Goal: Task Accomplishment & Management: Complete application form

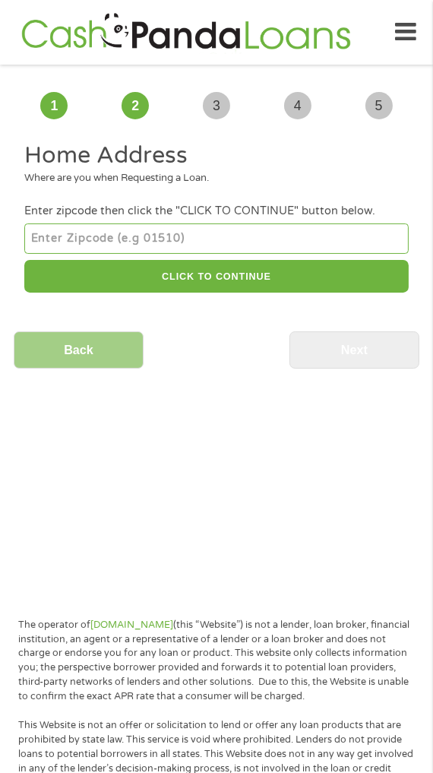
scroll to position [36, 0]
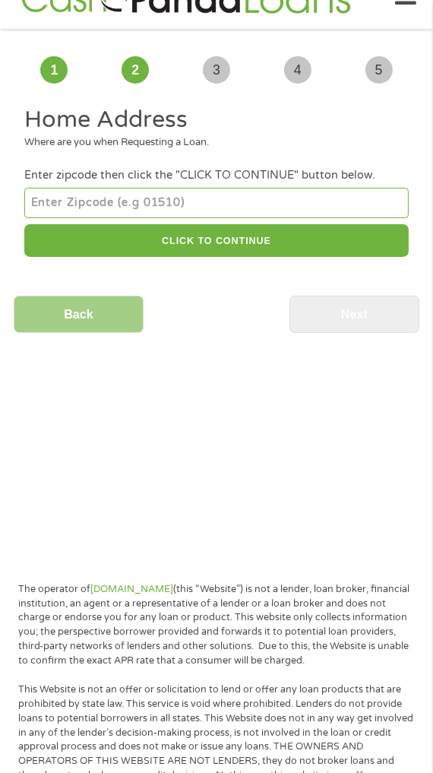
click at [228, 201] on input "number" at bounding box center [216, 203] width 384 height 30
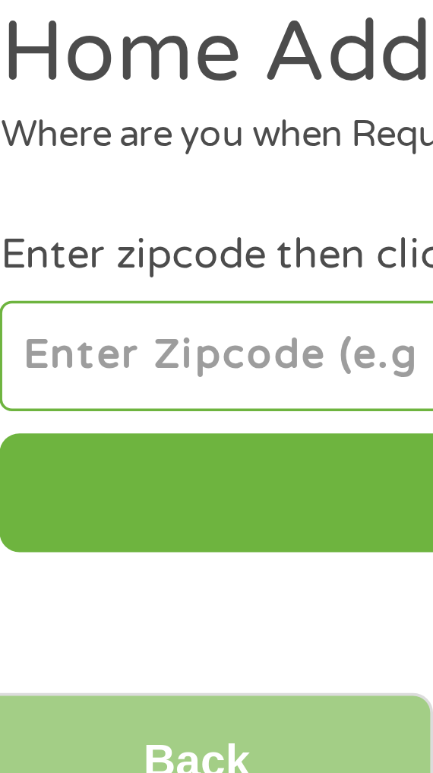
type input "95252"
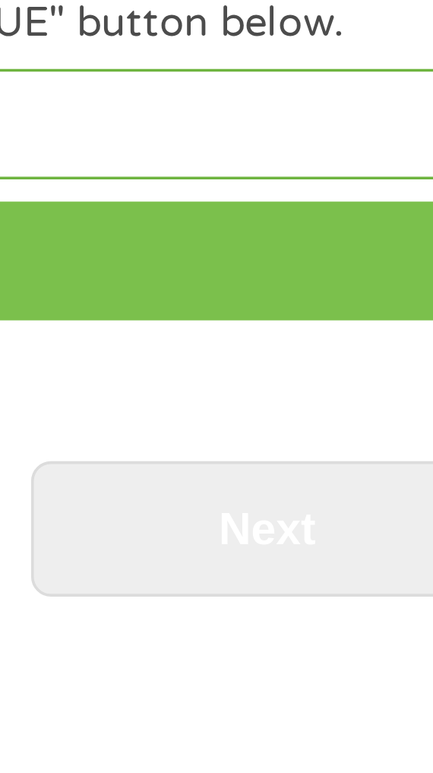
click at [353, 238] on button "CLICK TO CONTINUE" at bounding box center [216, 240] width 384 height 33
type input "95252"
type input "[GEOGRAPHIC_DATA]"
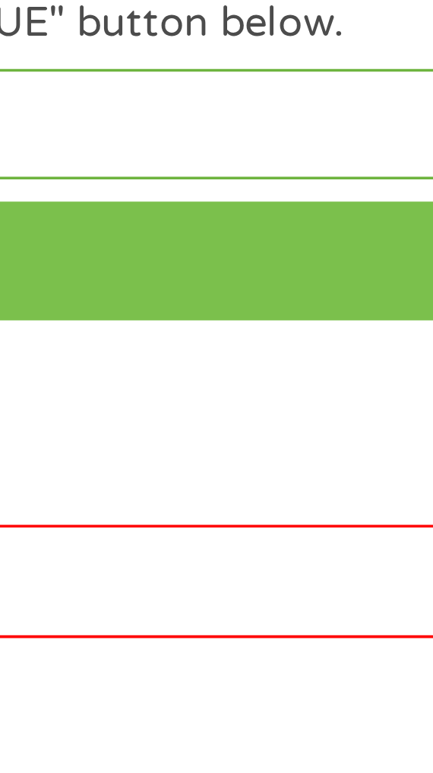
click at [345, 236] on button "CLICK TO CONTINUE" at bounding box center [216, 240] width 384 height 33
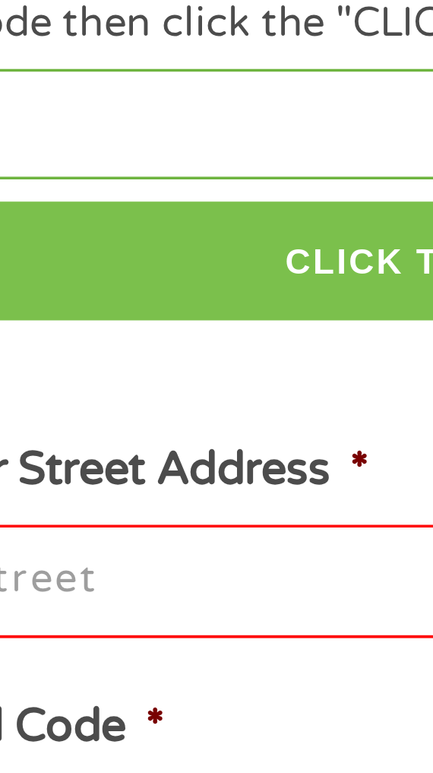
click at [179, 244] on button "CLICK TO CONTINUE" at bounding box center [216, 240] width 384 height 33
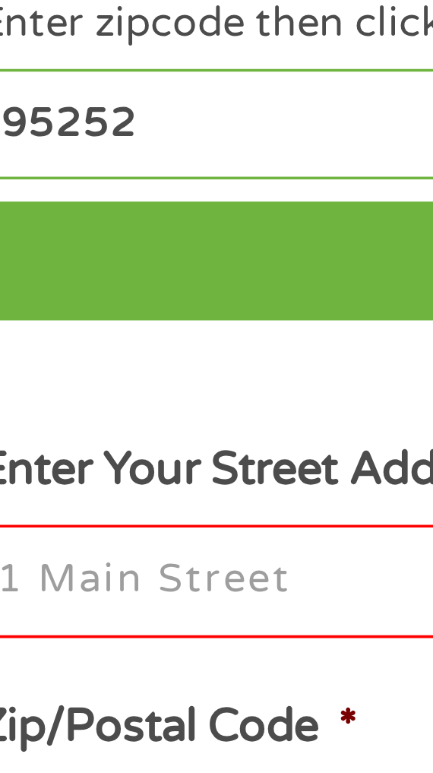
click at [94, 328] on input "Enter Your Street Address *" at bounding box center [216, 329] width 384 height 32
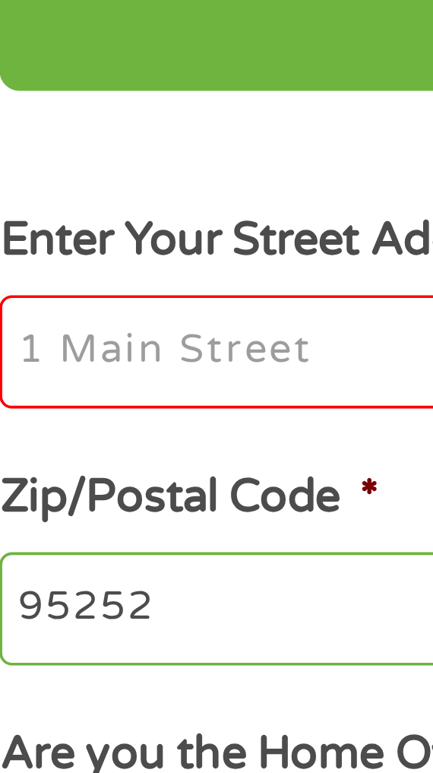
type input "[STREET_ADDRESS]"
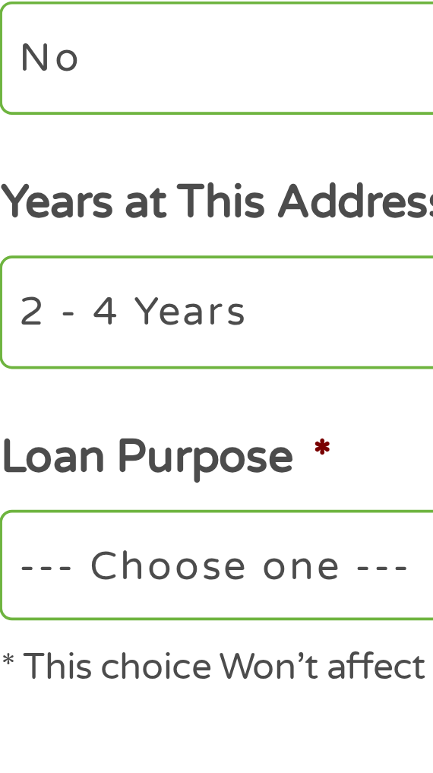
click at [105, 545] on select "1 Year or less 1 - 2 Years 2 - 4 Years Over 4 Years" at bounding box center [216, 538] width 384 height 30
select select "12months"
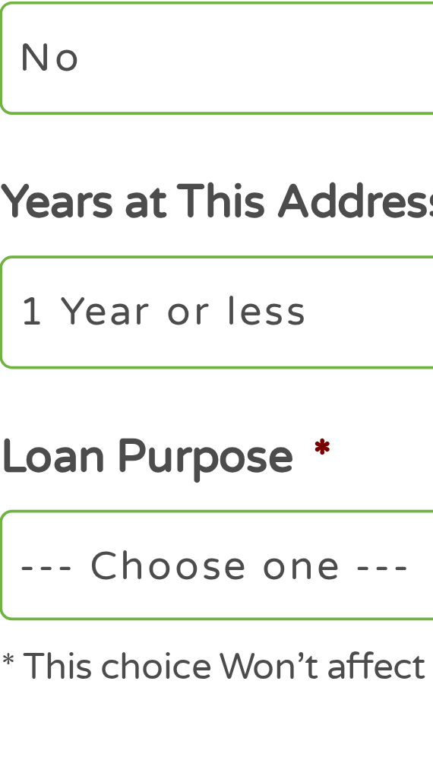
click at [24, 526] on select "1 Year or less 1 - 2 Years 2 - 4 Years Over 4 Years" at bounding box center [216, 538] width 384 height 30
click at [103, 613] on select "--- Choose one --- Pay Bills Debt Consolidation Home Improvement Major Purchase…" at bounding box center [216, 608] width 384 height 30
select select "other"
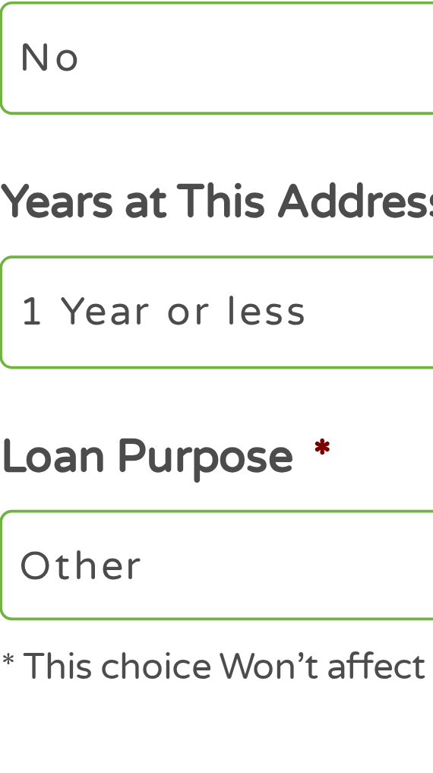
click at [24, 596] on select "--- Choose one --- Pay Bills Debt Consolidation Home Improvement Major Purchase…" at bounding box center [216, 608] width 384 height 30
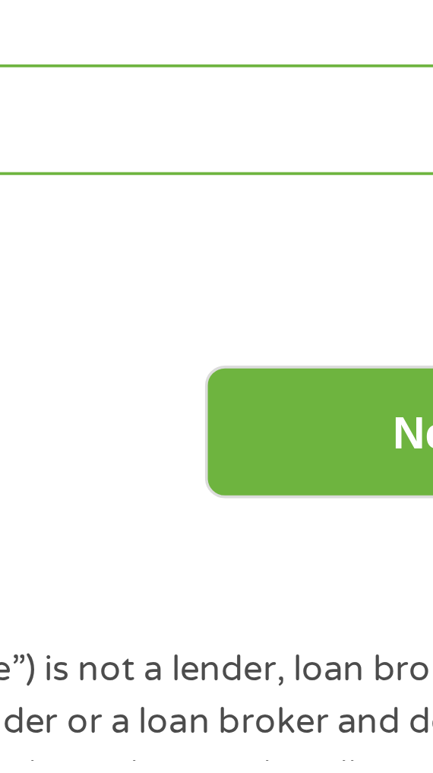
scroll to position [55, 0]
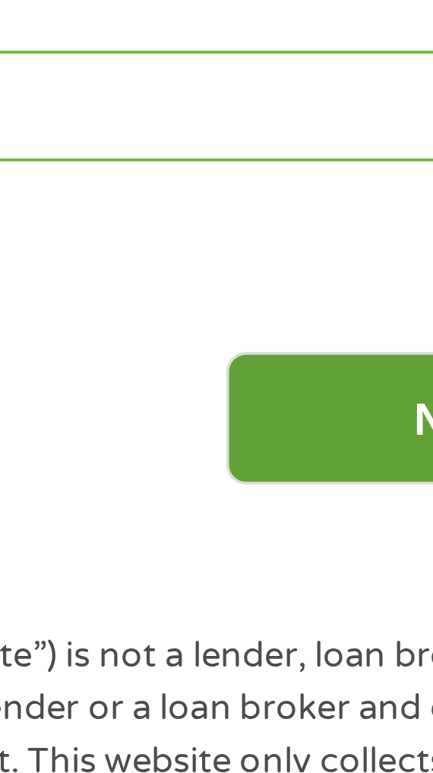
click at [321, 677] on input "Next" at bounding box center [354, 675] width 130 height 37
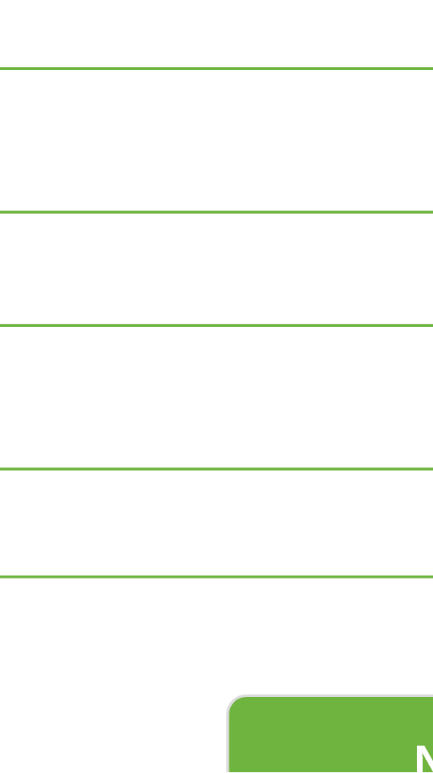
scroll to position [0, 0]
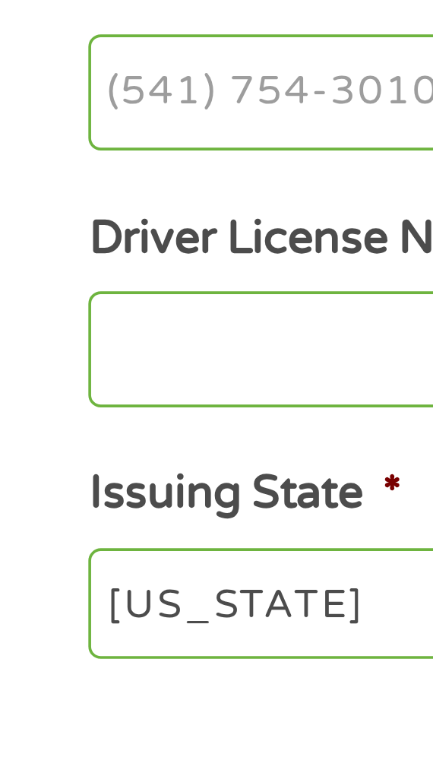
click at [70, 664] on input "Driver License Number *" at bounding box center [216, 656] width 384 height 32
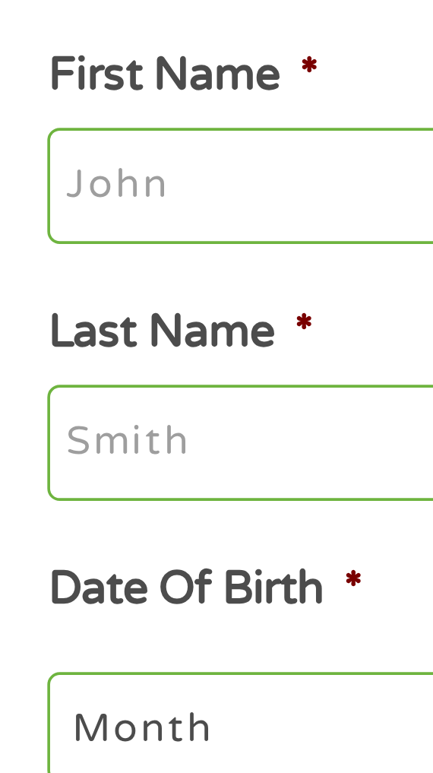
type input "C5973831"
click at [84, 224] on input "First Name *" at bounding box center [216, 226] width 384 height 32
type input "[PERSON_NAME]"
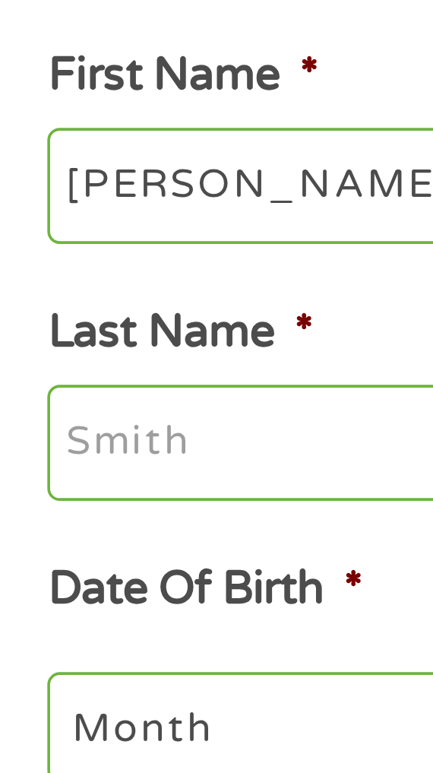
type input "[PERSON_NAME]"
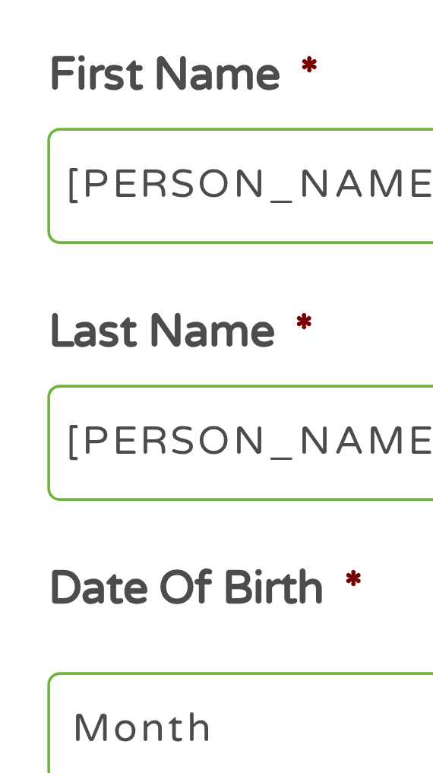
type input "[EMAIL_ADDRESS][DOMAIN_NAME]"
type input "[PHONE_NUMBER]"
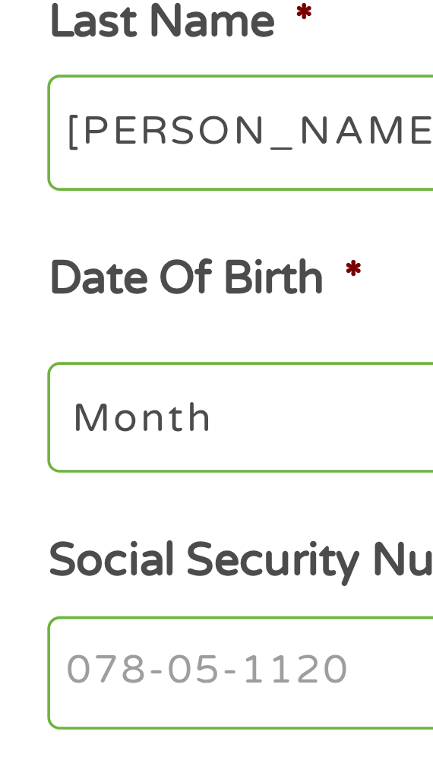
click at [87, 379] on select "Month 1 2 3 4 5 6 7 8 9 10 11 12" at bounding box center [90, 374] width 132 height 30
select select "1"
click at [24, 361] on select "Month 1 2 3 4 5 6 7 8 9 10 11 12" at bounding box center [90, 374] width 132 height 30
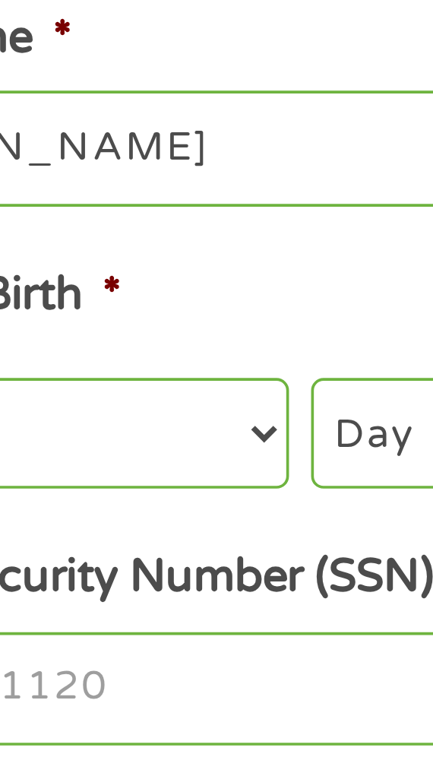
click at [181, 376] on select "Day 1 2 3 4 5 6 7 8 9 10 11 12 13 14 15 16 17 18 19 20 21 22 23 24 25 26 27 28 …" at bounding box center [220, 374] width 115 height 30
select select "22"
click at [163, 361] on select "Day 1 2 3 4 5 6 7 8 9 10 11 12 13 14 15 16 17 18 19 20 21 22 23 24 25 26 27 28 …" at bounding box center [220, 374] width 115 height 30
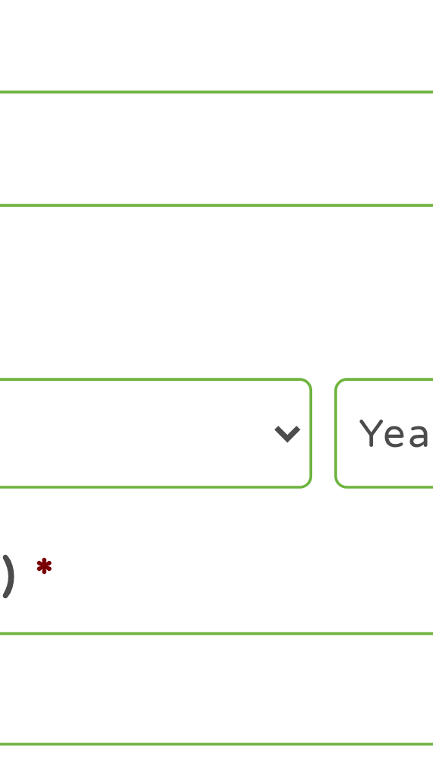
click at [302, 376] on select "Year [DATE] 2006 2005 2004 2003 2002 2001 2000 1999 1998 1997 1996 1995 1994 19…" at bounding box center [346, 374] width 123 height 30
select select "1969"
click at [285, 361] on select "Year [DATE] 2006 2005 2004 2003 2002 2001 2000 1999 1998 1997 1996 1995 1994 19…" at bounding box center [346, 374] width 123 height 30
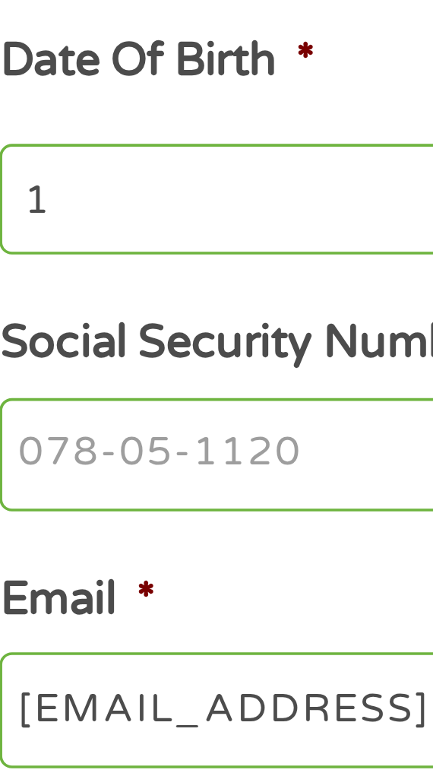
click at [98, 442] on input "Social Security Number (SSN) *" at bounding box center [216, 445] width 384 height 32
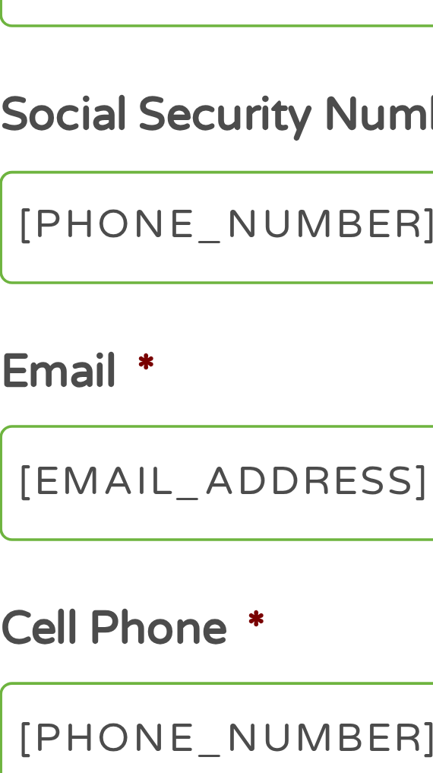
type input "548-53-0329"
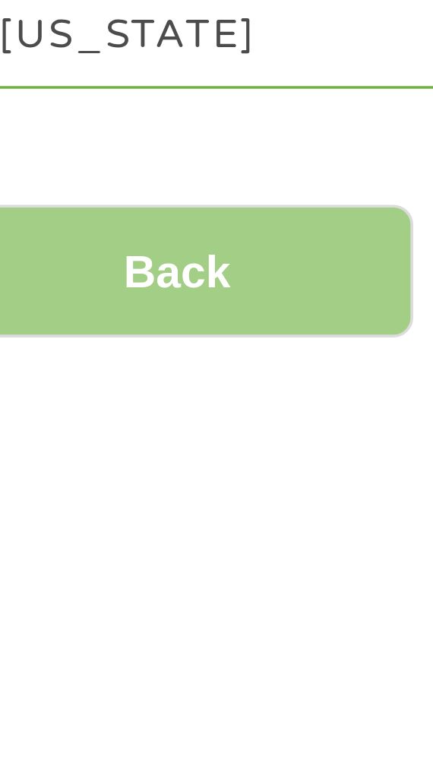
scroll to position [57, 0]
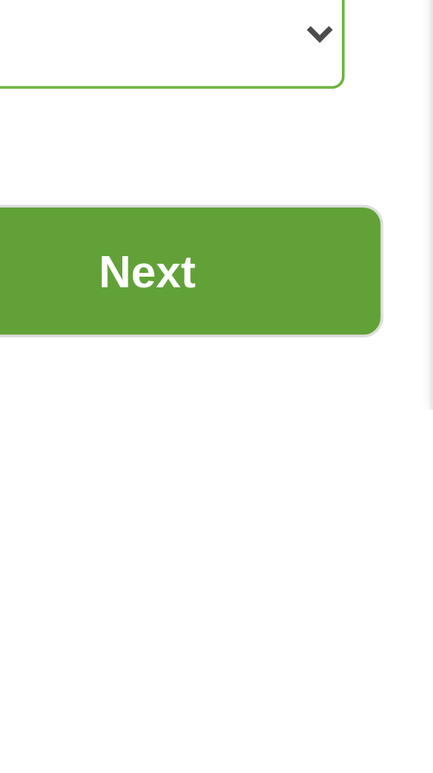
click at [394, 736] on input "Next" at bounding box center [354, 734] width 130 height 37
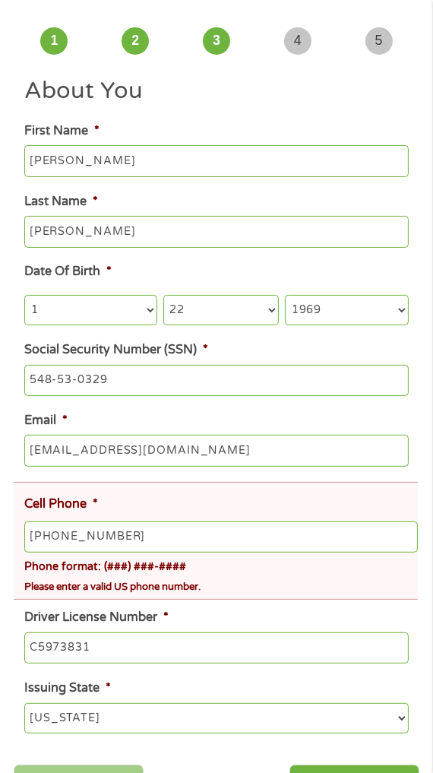
scroll to position [122, 0]
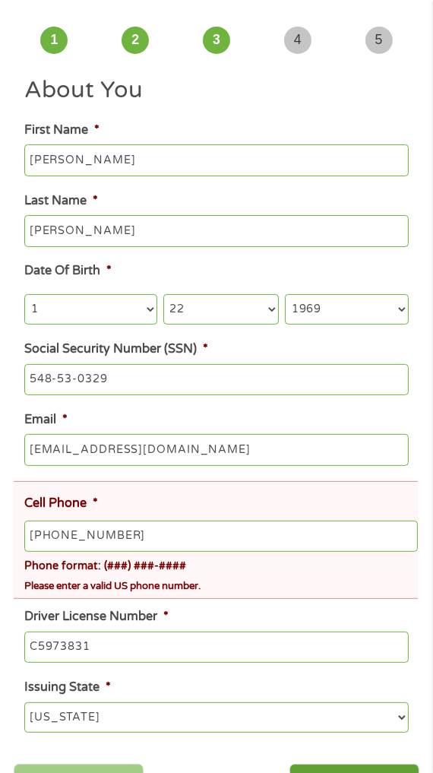
click at [346, 772] on input "Next" at bounding box center [354, 782] width 130 height 37
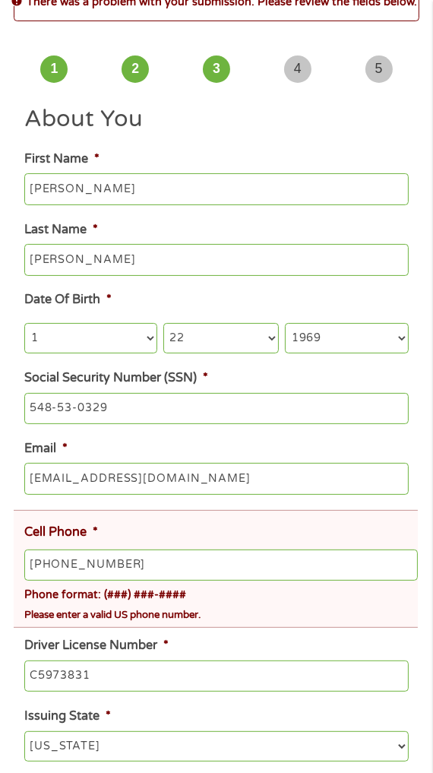
scroll to position [94, 0]
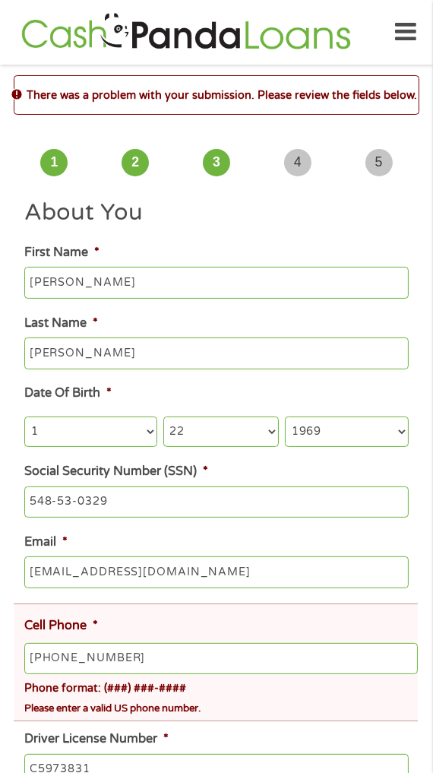
scroll to position [6, 6]
click at [353, 705] on div "Please enter a valid US phone number." at bounding box center [221, 706] width 394 height 21
click at [360, 696] on div "Phone format: (###) ###-####" at bounding box center [221, 685] width 394 height 22
click at [354, 706] on div "Please enter a valid US phone number." at bounding box center [221, 706] width 394 height 21
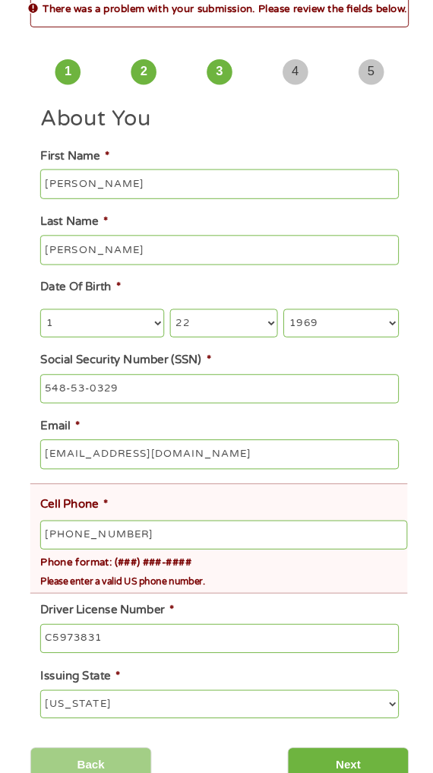
scroll to position [71, 0]
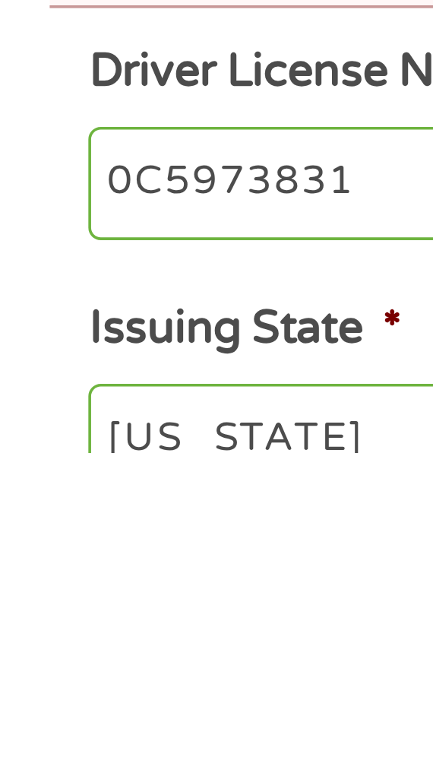
type input "C5973831"
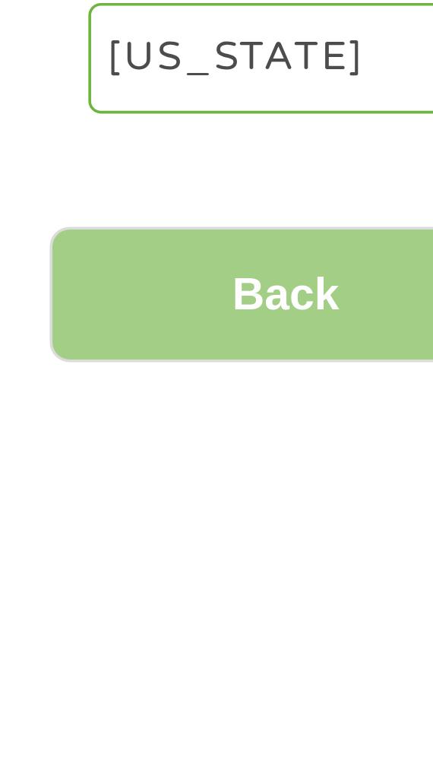
scroll to position [164, 0]
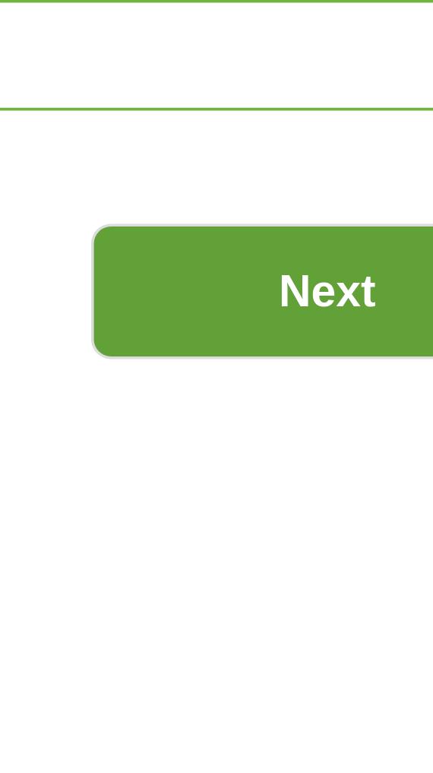
click at [358, 748] on input "Next" at bounding box center [354, 740] width 130 height 37
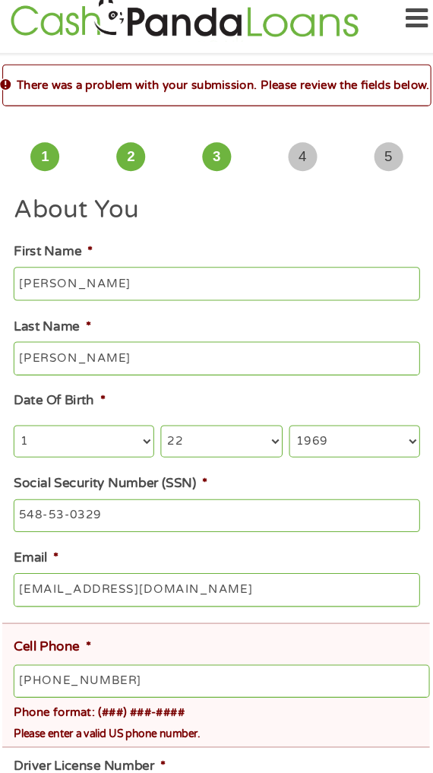
scroll to position [24, 0]
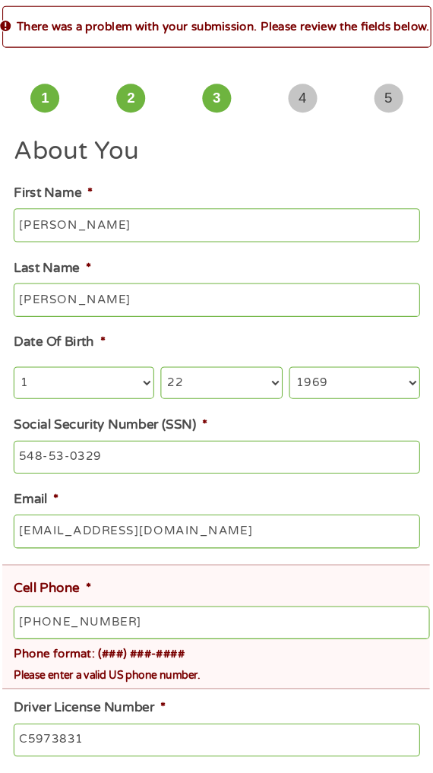
click at [402, 423] on select "Year [DATE] 2006 2005 2004 2003 2002 2001 2000 1999 1998 1997 1996 1995 1994 19…" at bounding box center [346, 408] width 123 height 30
click at [396, 558] on input "[EMAIL_ADDRESS][DOMAIN_NAME]" at bounding box center [216, 549] width 384 height 32
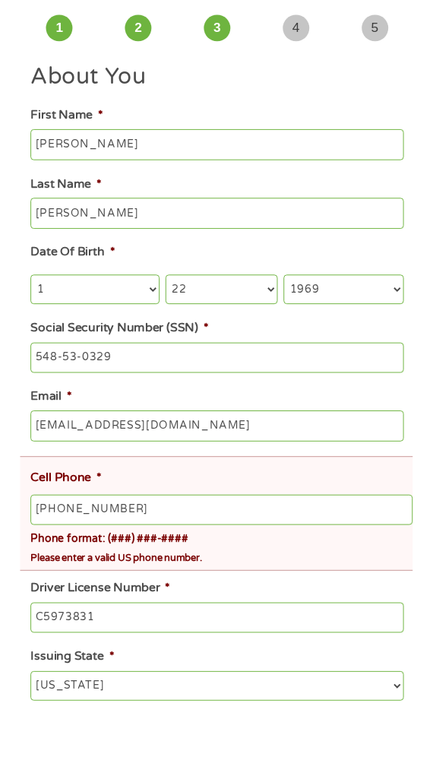
scroll to position [31, 0]
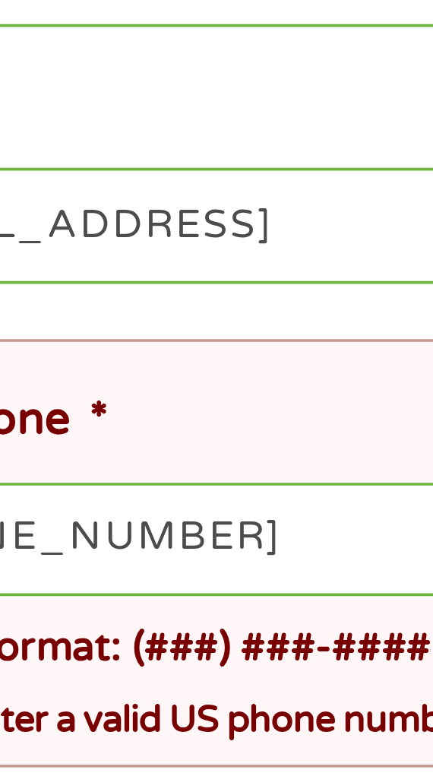
type input "[EMAIL_ADDRESS][DOMAIN_NAME]"
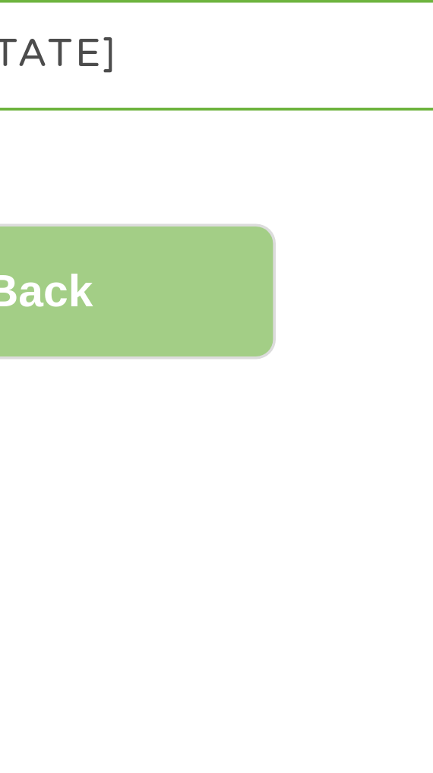
scroll to position [166, 0]
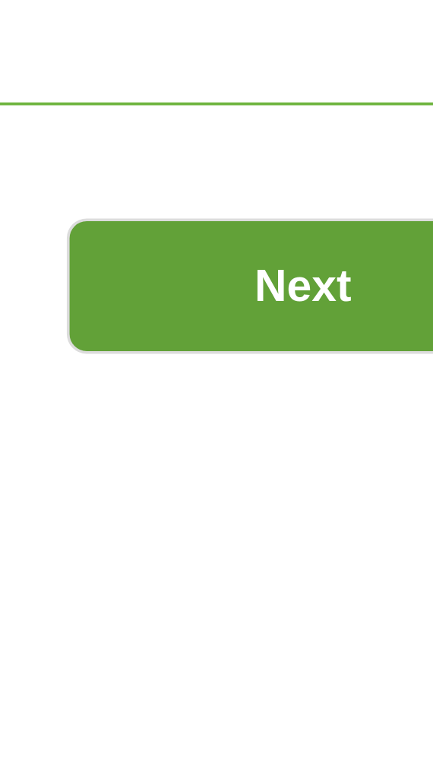
click at [356, 743] on input "Next" at bounding box center [354, 738] width 130 height 37
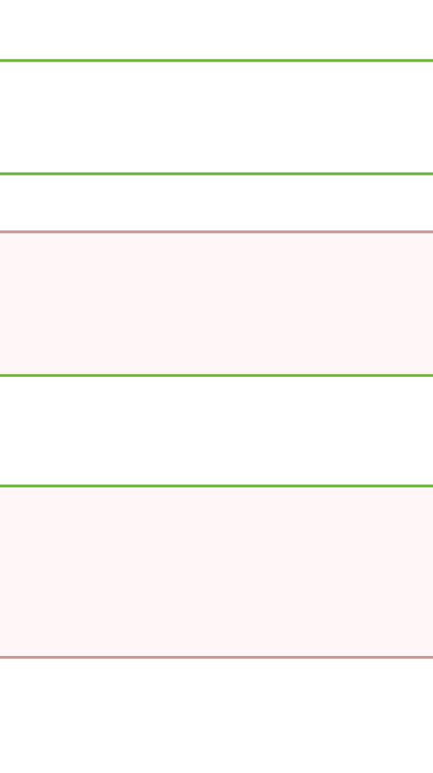
scroll to position [12, 0]
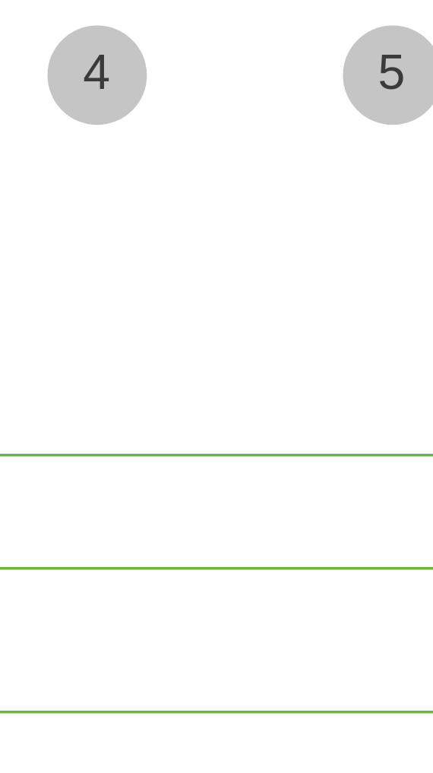
click at [357, 270] on input "[PERSON_NAME]" at bounding box center [216, 271] width 384 height 32
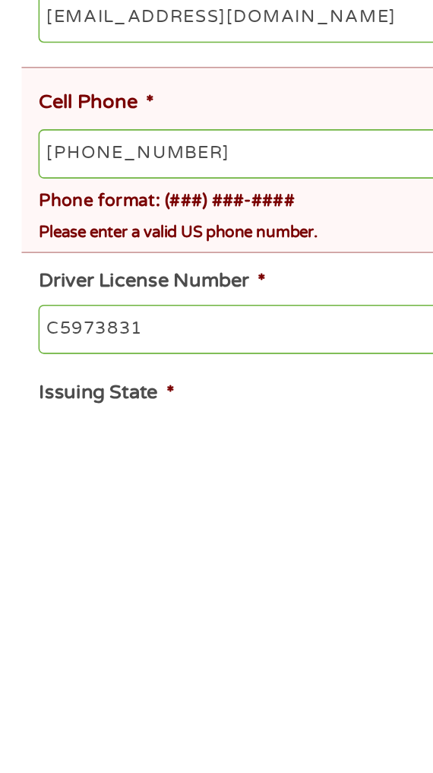
click at [141, 615] on input "[PHONE_NUMBER]" at bounding box center [221, 611] width 394 height 32
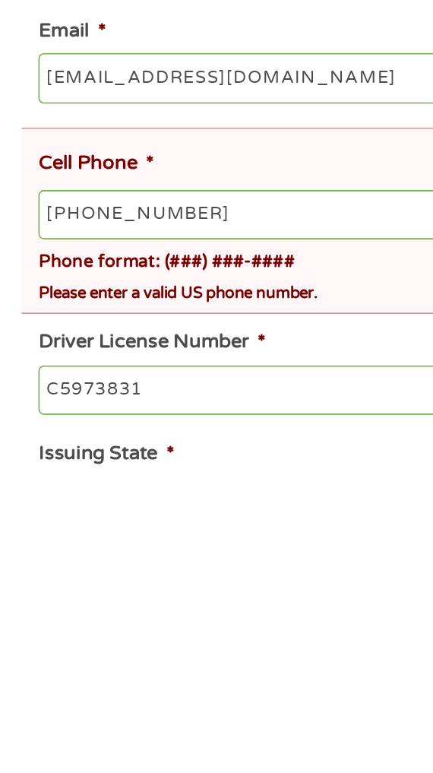
scroll to position [48, 0]
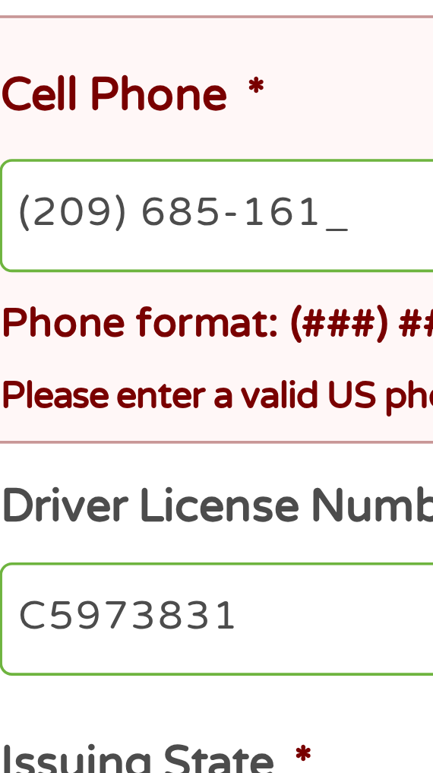
type input "[PHONE_NUMBER]"
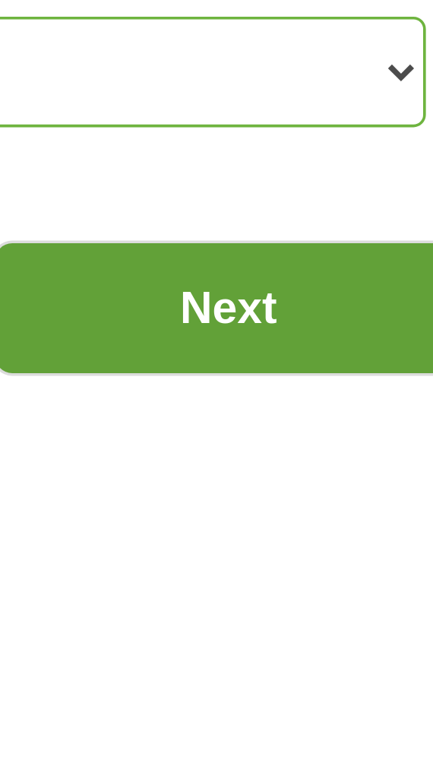
click at [371, 752] on input "Next" at bounding box center [354, 744] width 130 height 37
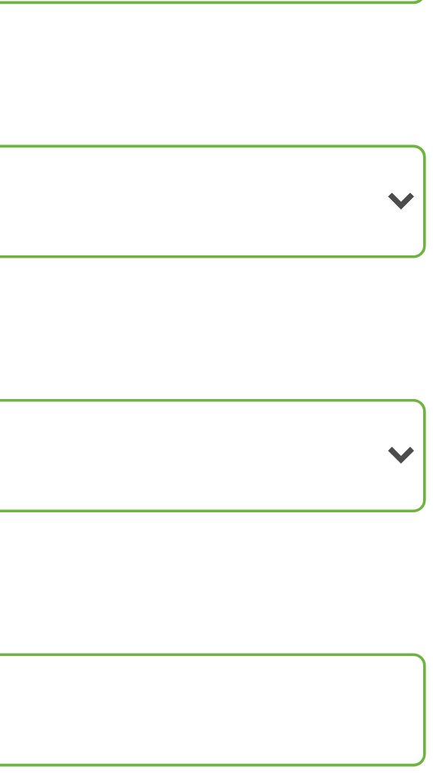
scroll to position [0, 0]
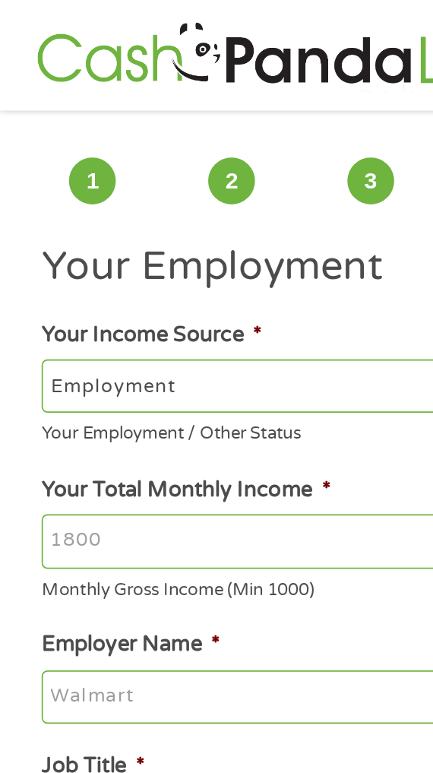
click at [166, 226] on select "--- Choose one --- Employment [DEMOGRAPHIC_DATA] Benefits" at bounding box center [216, 225] width 384 height 30
select select "benefits"
click at [24, 210] on select "--- Choose one --- Employment [DEMOGRAPHIC_DATA] Benefits" at bounding box center [216, 225] width 384 height 30
type input "Other"
type input "[PHONE_NUMBER]"
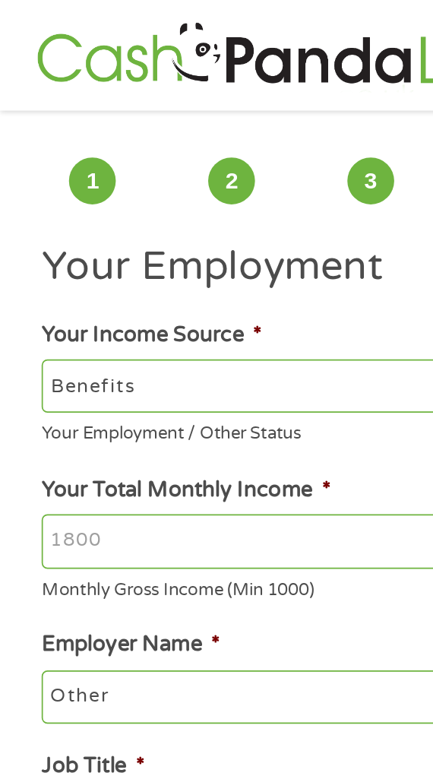
click at [168, 321] on input "Your Total Monthly Income *" at bounding box center [216, 316] width 384 height 32
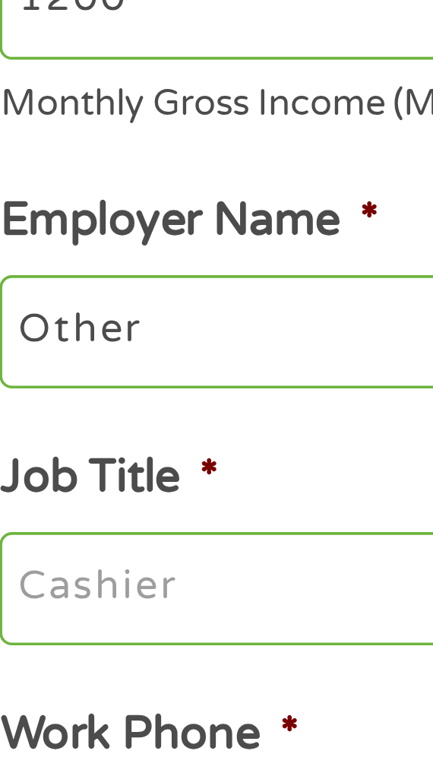
type input "1200"
click at [107, 410] on input "Other" at bounding box center [216, 407] width 384 height 32
type input "O"
click at [129, 400] on input "Employer Name *" at bounding box center [216, 407] width 384 height 32
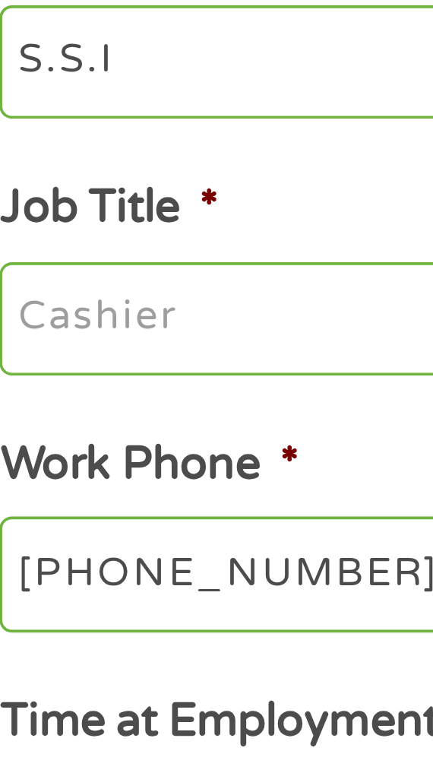
type input "S.S.I"
click at [94, 482] on input "Job Title *" at bounding box center [216, 478] width 384 height 32
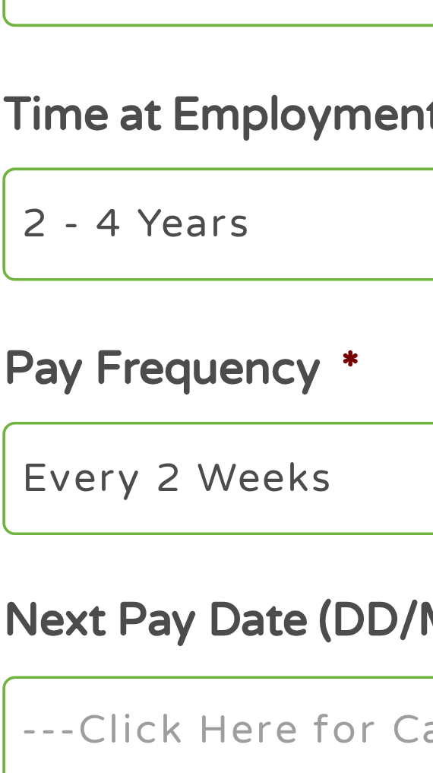
type input "Disability"
click at [93, 624] on select "--- Choose one --- 1 Year or less 1 - 2 Years 2 - 4 Years Over 4 Years" at bounding box center [216, 618] width 384 height 30
select select "12months"
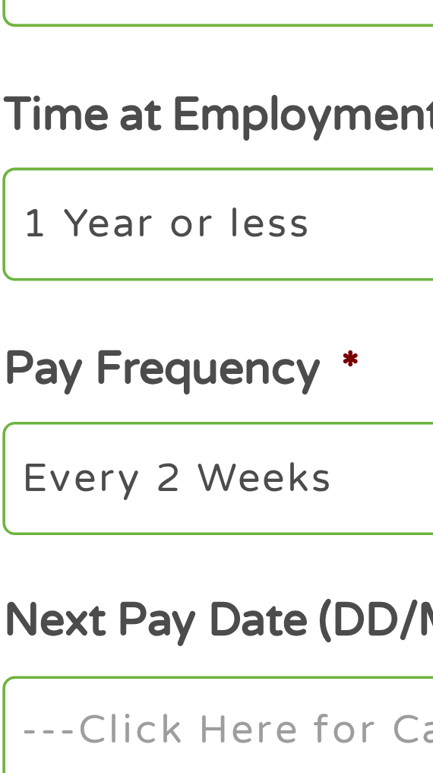
click at [24, 606] on select "--- Choose one --- 1 Year or less 1 - 2 Years 2 - 4 Years Over 4 Years" at bounding box center [216, 618] width 384 height 30
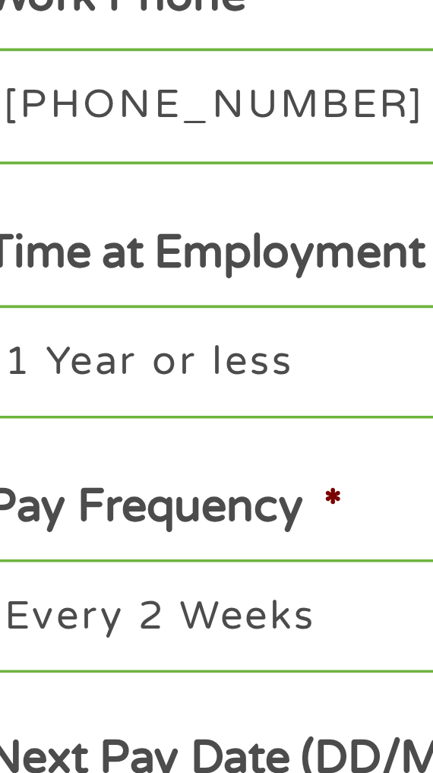
click at [109, 663] on label "Pay Frequency *" at bounding box center [73, 658] width 98 height 16
click at [109, 672] on select "--- Choose one --- Every 2 Weeks Every Week Monthly Semi-Monthly" at bounding box center [216, 687] width 384 height 30
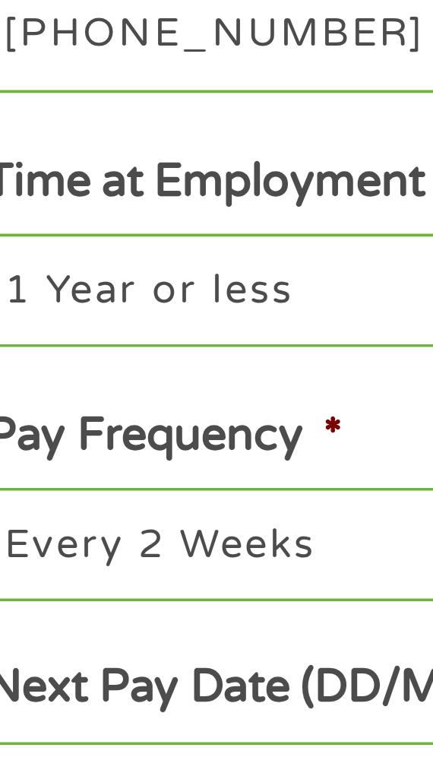
click at [112, 691] on select "--- Choose one --- Every 2 Weeks Every Week Monthly Semi-Monthly" at bounding box center [216, 687] width 384 height 30
select select "monthly"
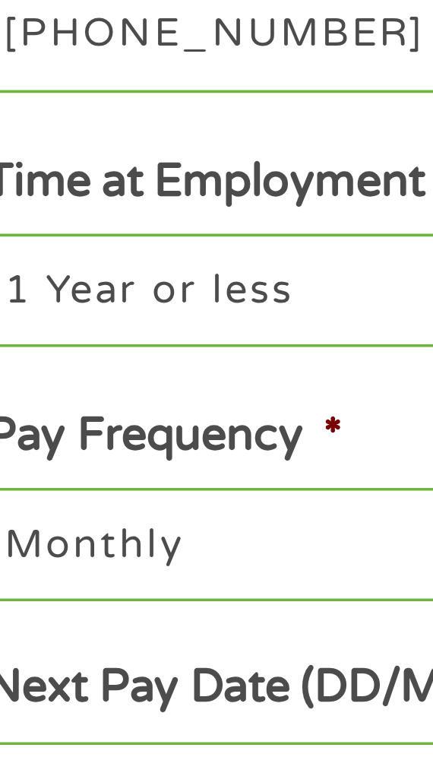
click at [24, 676] on select "--- Choose one --- Every 2 Weeks Every Week Monthly Semi-Monthly" at bounding box center [216, 687] width 384 height 30
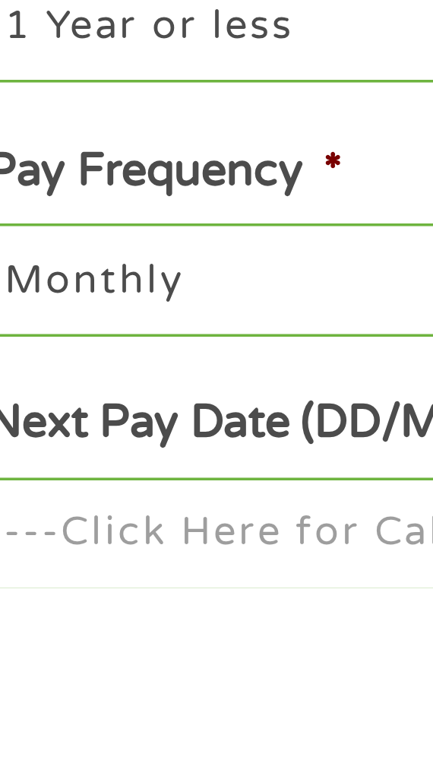
click at [114, 762] on input "Next Pay Date (DD/MM/YYYY) *" at bounding box center [216, 758] width 384 height 32
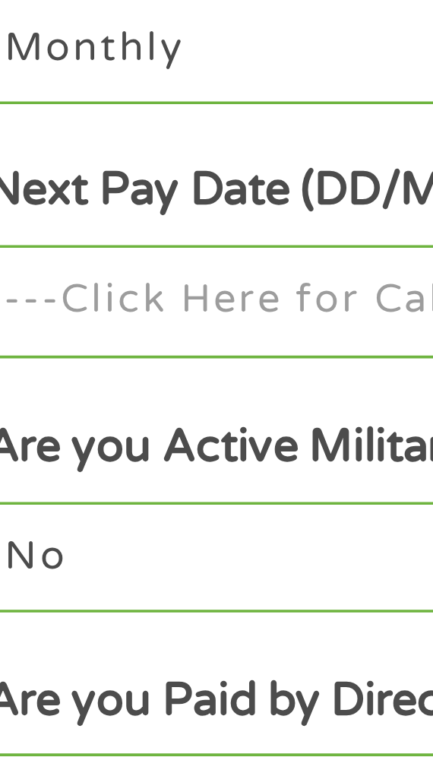
scroll to position [121, 0]
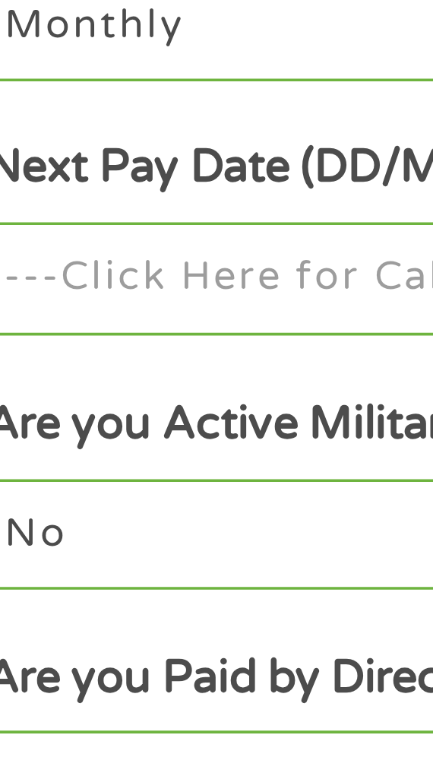
type input "B"
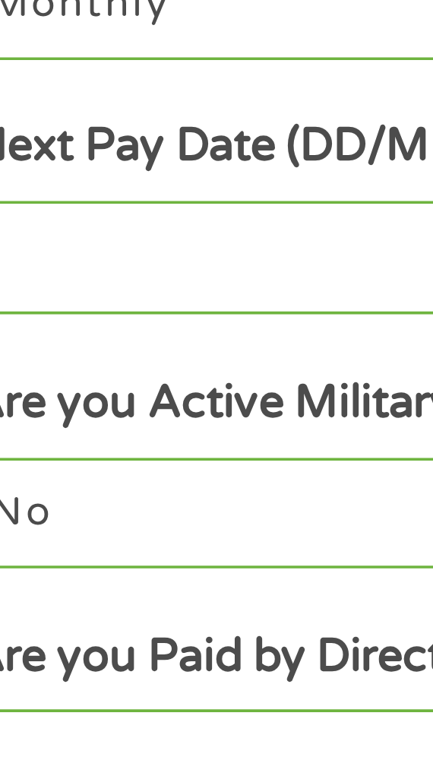
click at [138, 652] on input "I" at bounding box center [216, 637] width 384 height 32
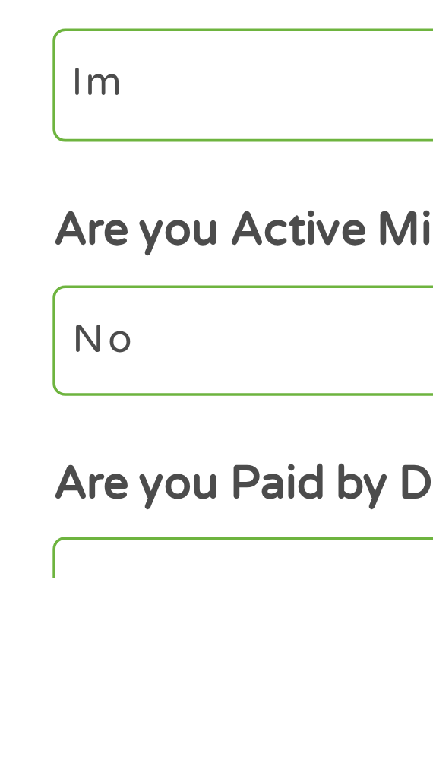
type input "I"
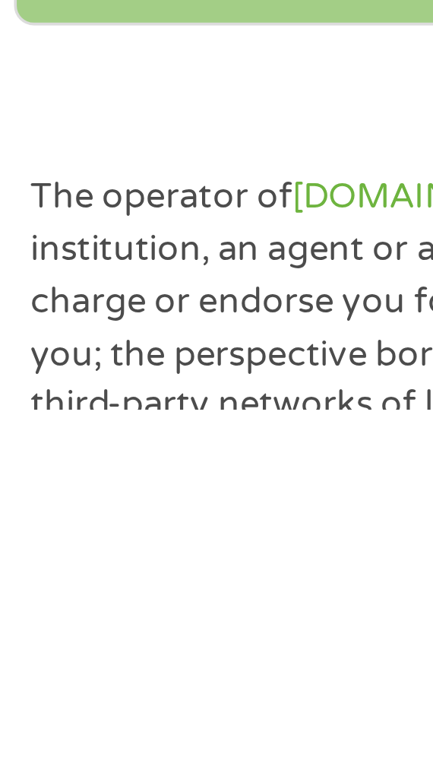
scroll to position [315, 0]
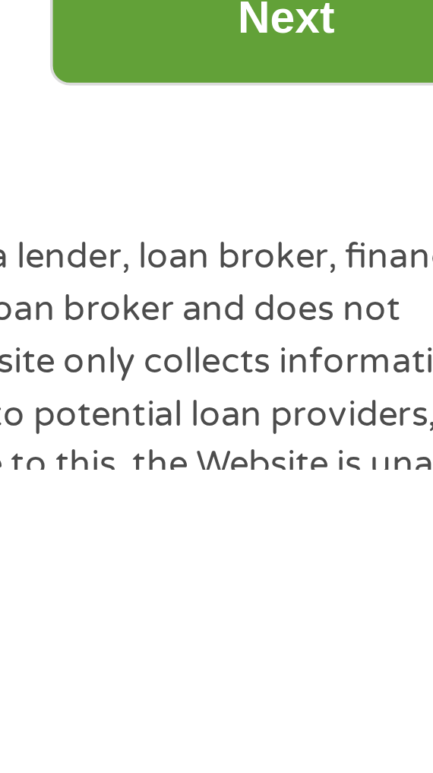
type input "[DATE]"
click at [359, 661] on input "Next" at bounding box center [354, 648] width 130 height 37
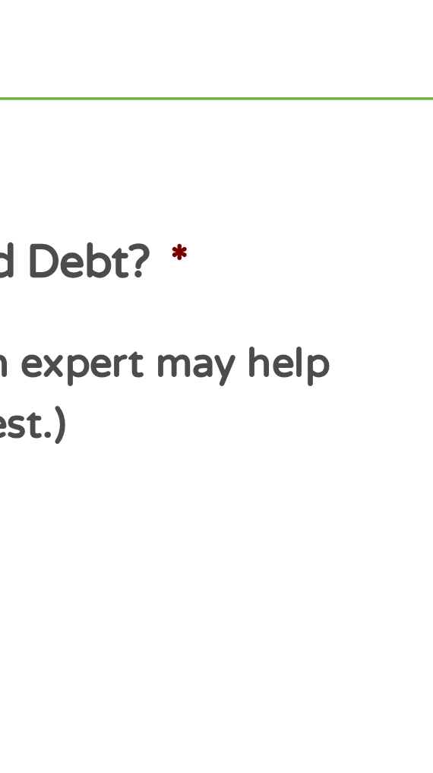
scroll to position [0, 0]
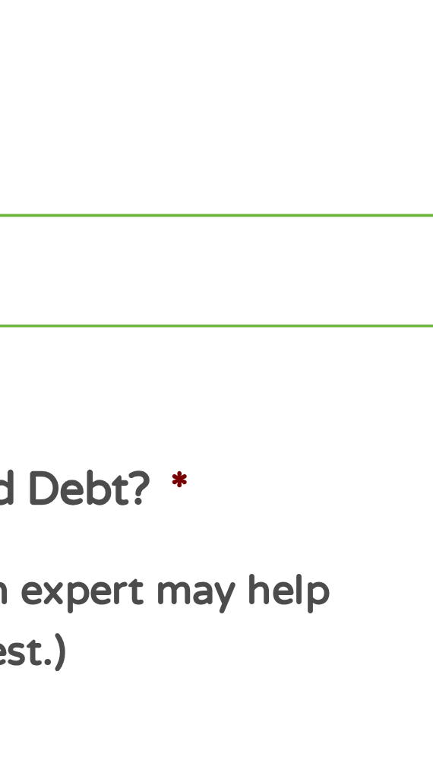
click at [326, 623] on select "2 - 4 Years 6 - 12 Months 1 - 2 Years Over 4 Years" at bounding box center [216, 634] width 384 height 30
click at [24, 622] on select "2 - 4 Years 6 - 12 Months 1 - 2 Years Over 4 Years" at bounding box center [216, 634] width 384 height 30
click at [309, 633] on select "2 - 4 Years 6 - 12 Months 1 - 2 Years Over 4 Years" at bounding box center [216, 634] width 384 height 30
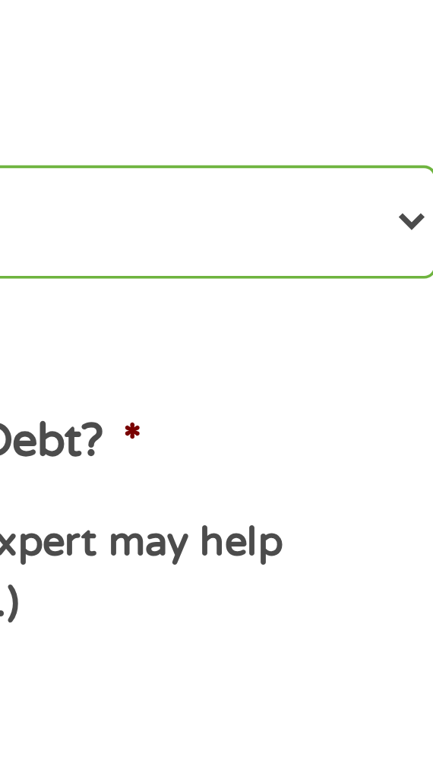
scroll to position [32, 0]
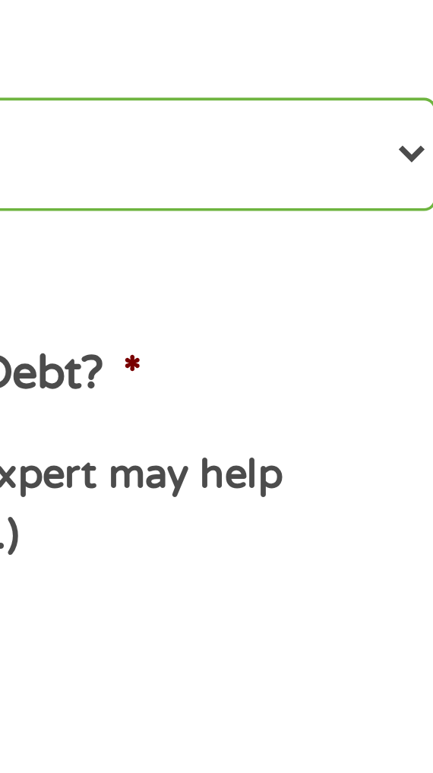
click at [295, 607] on select "2 - 4 Years 6 - 12 Months 1 - 2 Years Over 4 Years" at bounding box center [216, 602] width 384 height 30
click at [299, 601] on select "2 - 4 Years 6 - 12 Months 1 - 2 Years Over 4 Years" at bounding box center [216, 602] width 384 height 30
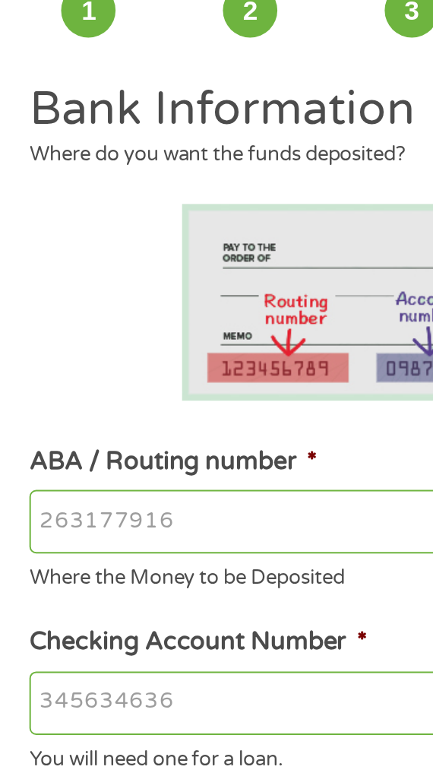
scroll to position [0, 0]
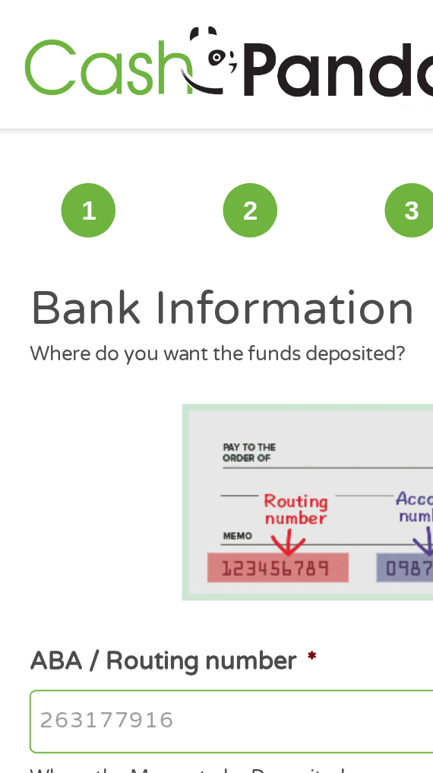
click at [127, 362] on input "ABA / Routing number *" at bounding box center [216, 362] width 384 height 32
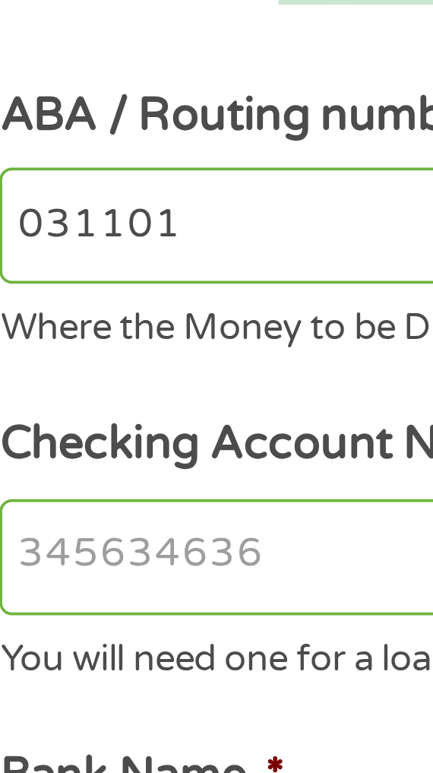
click at [87, 366] on input "031101" at bounding box center [216, 362] width 384 height 32
type input "031101279"
type input "THE BANCORP BANK"
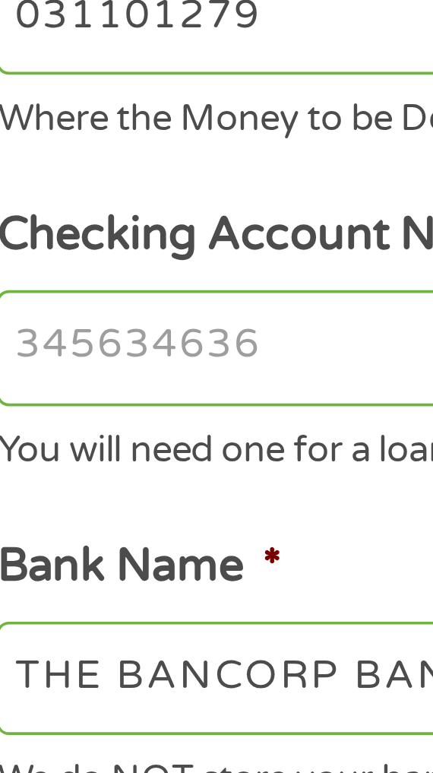
type input "031101279"
click at [109, 453] on input "Checking Account Number *" at bounding box center [216, 454] width 384 height 32
click at [105, 453] on input "Checking Account Number *" at bounding box center [216, 454] width 384 height 32
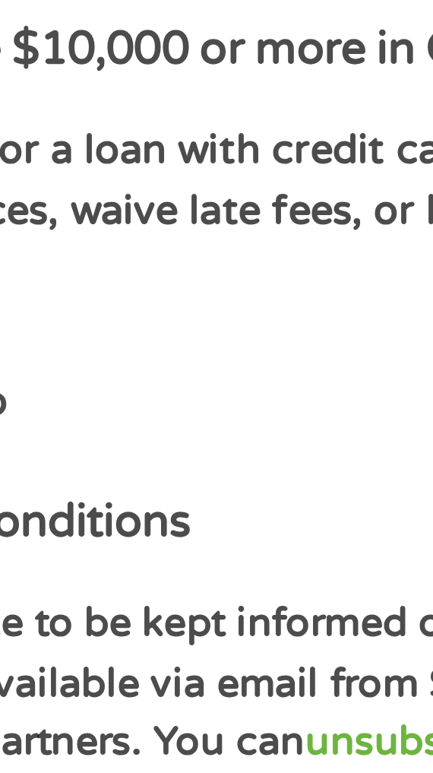
scroll to position [140, 0]
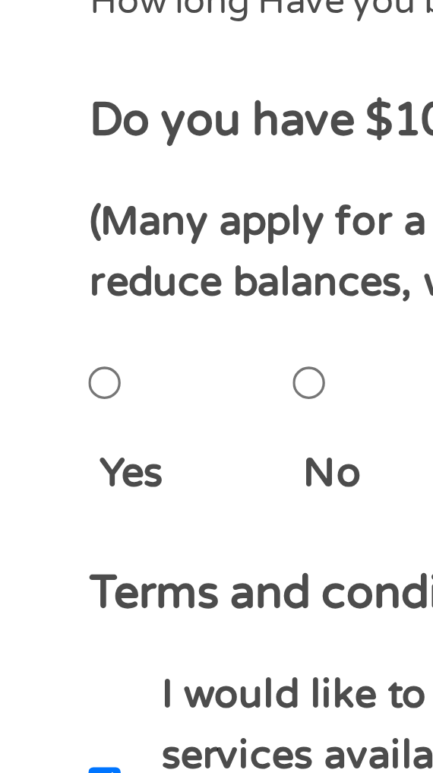
type input "389155929265"
click at [104, 628] on li "No" at bounding box center [108, 636] width 55 height 49
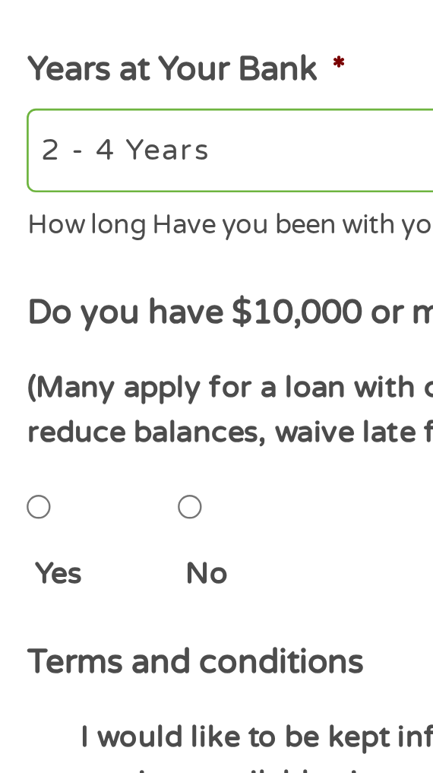
scroll to position [283, 0]
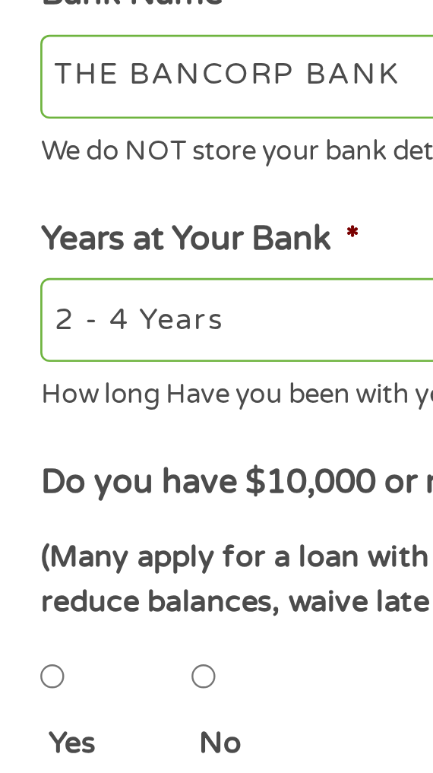
click at [90, 487] on input "No" at bounding box center [85, 484] width 9 height 30
radio input "true"
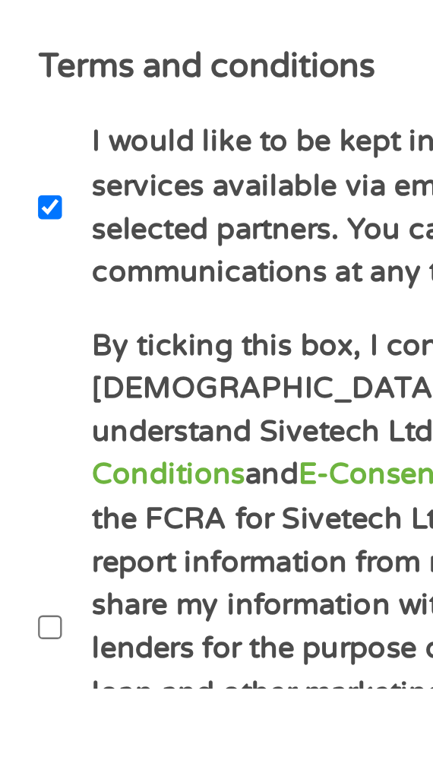
click at [33, 747] on input "By ticking this box, I confirm I am at least [DEMOGRAPHIC_DATA]. I confirm I ha…" at bounding box center [28, 750] width 9 height 30
checkbox input "true"
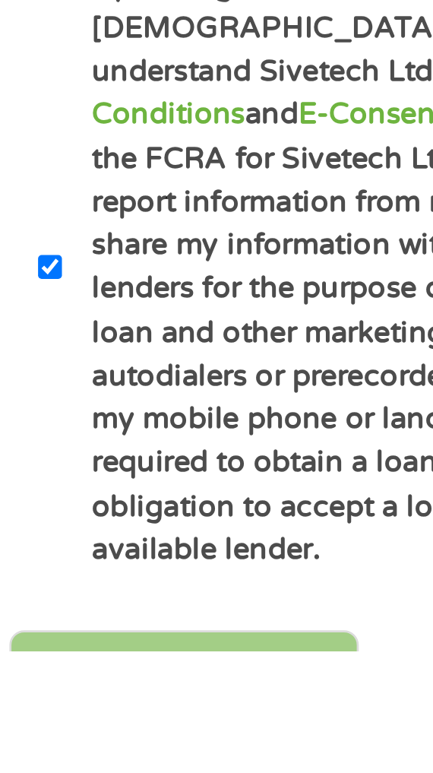
click at [116, 769] on input "Back" at bounding box center [79, 783] width 130 height 37
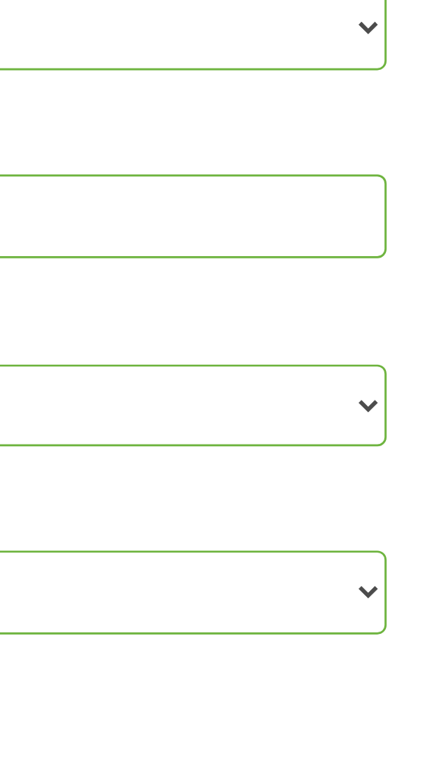
scroll to position [147, 0]
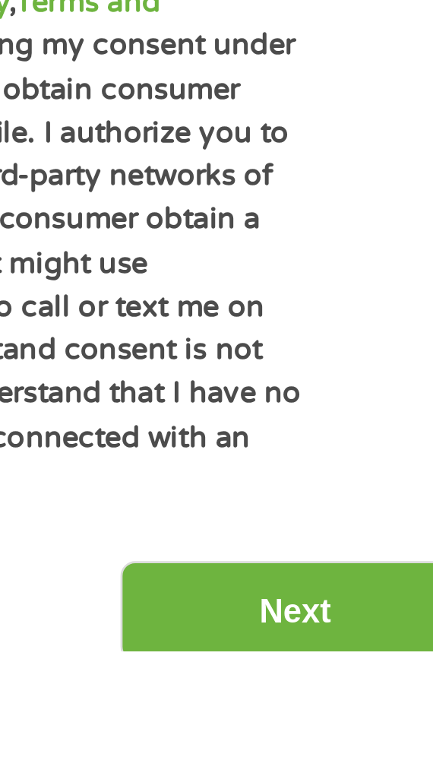
scroll to position [429, 0]
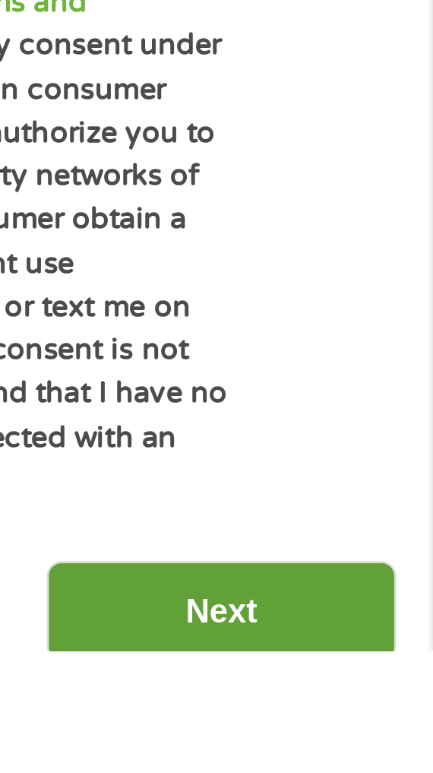
click at [376, 752] on input "Next" at bounding box center [354, 757] width 130 height 37
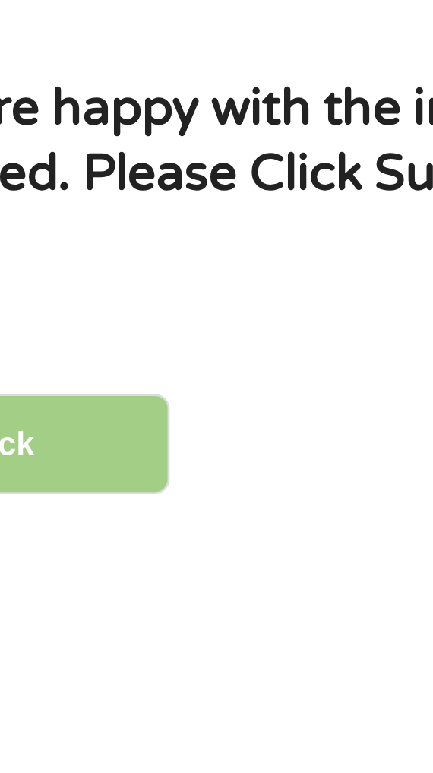
scroll to position [146, 0]
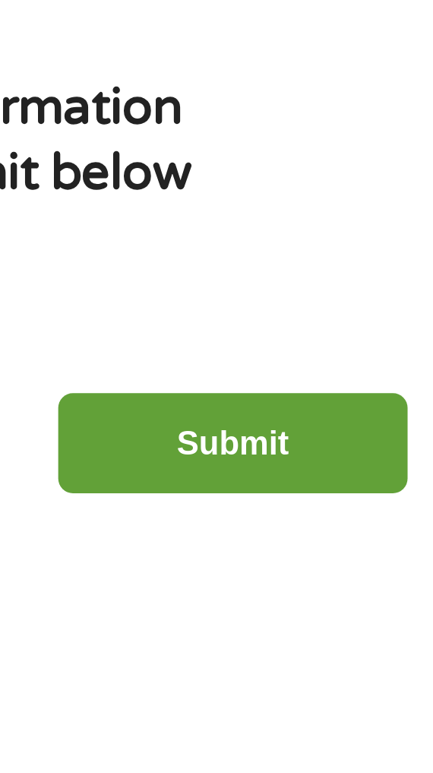
click at [378, 186] on input "Submit" at bounding box center [354, 180] width 130 height 37
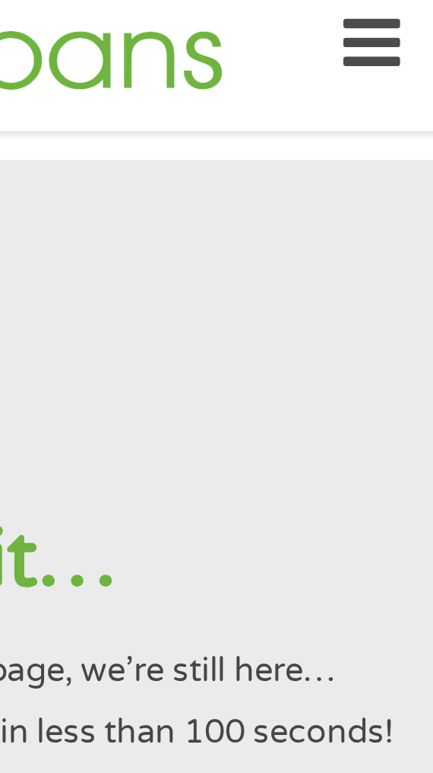
scroll to position [0, 0]
click at [423, 138] on section "Please wait… Please DO NOT press back or exit this page, we’re still here… We a…" at bounding box center [216, 331] width 433 height 513
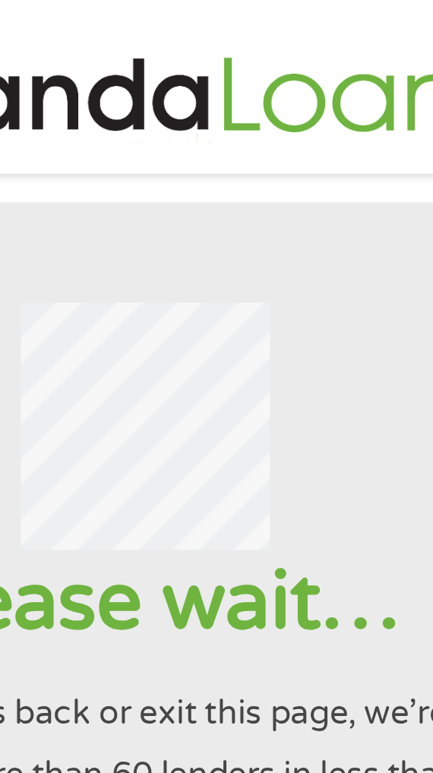
click at [318, 123] on div at bounding box center [216, 158] width 396 height 92
click at [318, 133] on div at bounding box center [216, 158] width 396 height 92
click at [321, 142] on div at bounding box center [216, 158] width 396 height 92
click at [321, 131] on div at bounding box center [216, 158] width 396 height 92
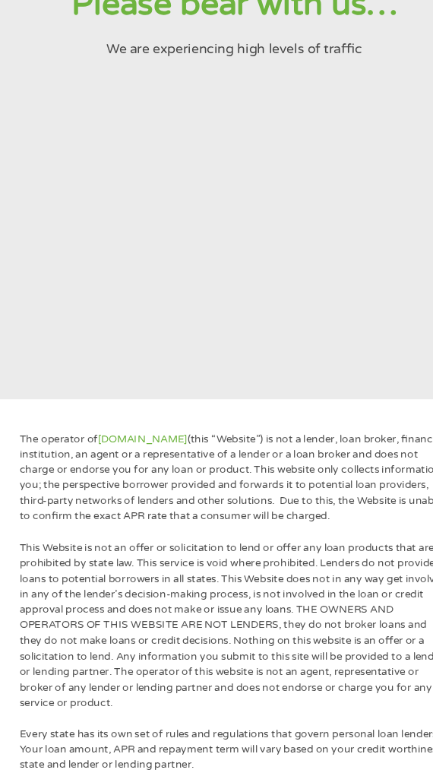
scroll to position [157, 0]
